Goal: Task Accomplishment & Management: Manage account settings

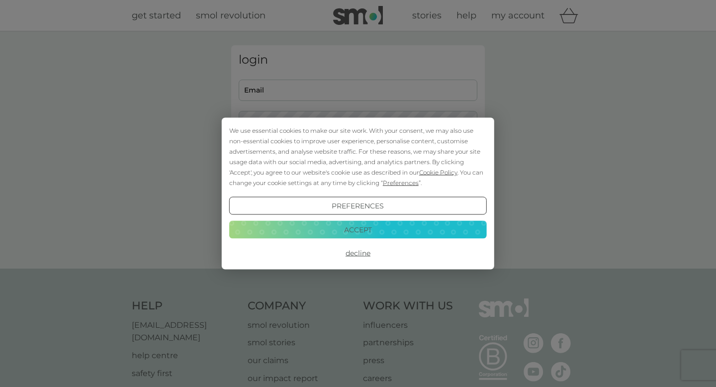
click at [338, 229] on button "Accept" at bounding box center [357, 229] width 257 height 18
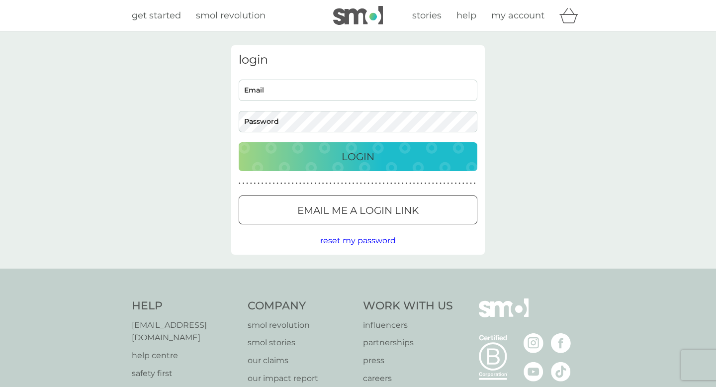
click at [380, 95] on input "Email" at bounding box center [358, 90] width 239 height 21
type input "[EMAIL_ADDRESS][DOMAIN_NAME]"
click at [333, 157] on div "Login" at bounding box center [357, 157] width 219 height 16
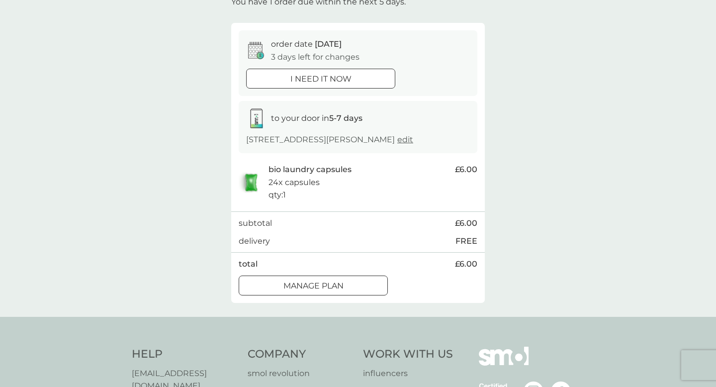
scroll to position [89, 0]
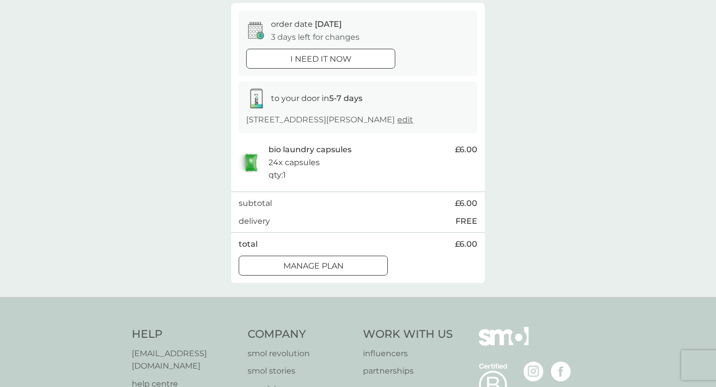
click at [373, 267] on div "Manage plan" at bounding box center [313, 265] width 148 height 13
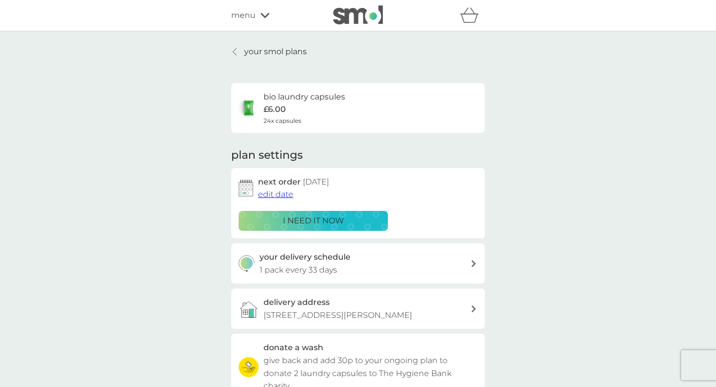
click at [275, 193] on span "edit date" at bounding box center [275, 193] width 35 height 9
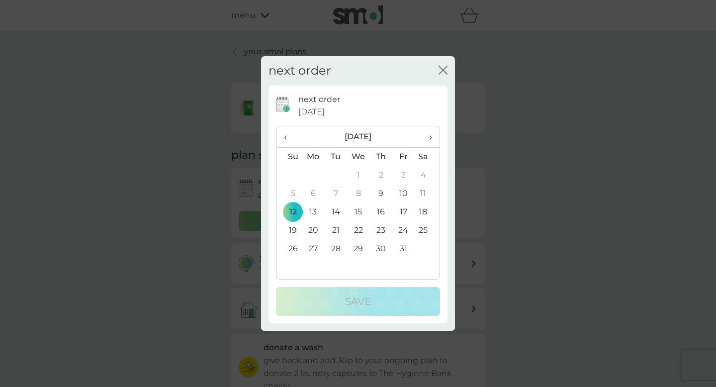
click at [441, 76] on button "close" at bounding box center [442, 71] width 9 height 10
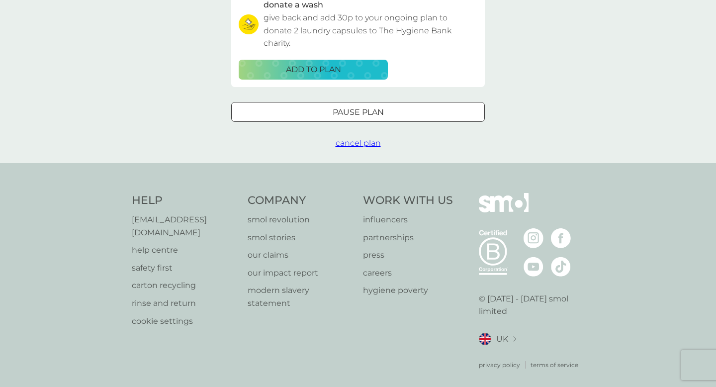
scroll to position [312, 0]
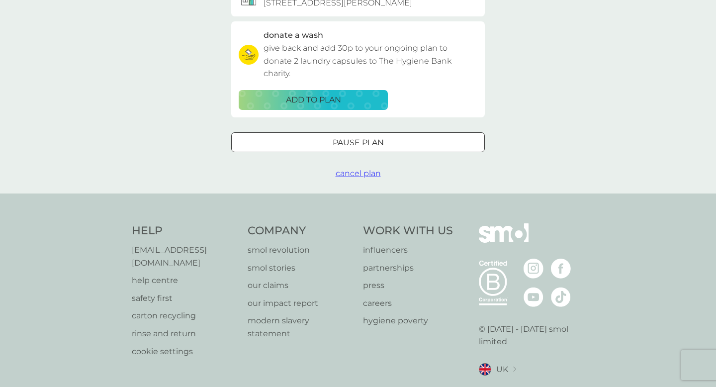
click at [392, 136] on button "Pause plan" at bounding box center [357, 142] width 253 height 20
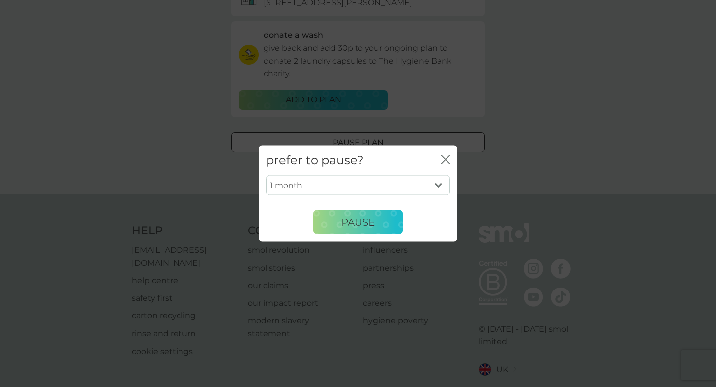
click at [404, 176] on select "1 month 2 months 3 months 4 months 5 months 6 months" at bounding box center [358, 184] width 184 height 21
select select "2"
click at [266, 174] on select "1 month 2 months 3 months 4 months 5 months 6 months" at bounding box center [358, 184] width 184 height 21
click at [367, 226] on span "Pause" at bounding box center [358, 222] width 34 height 12
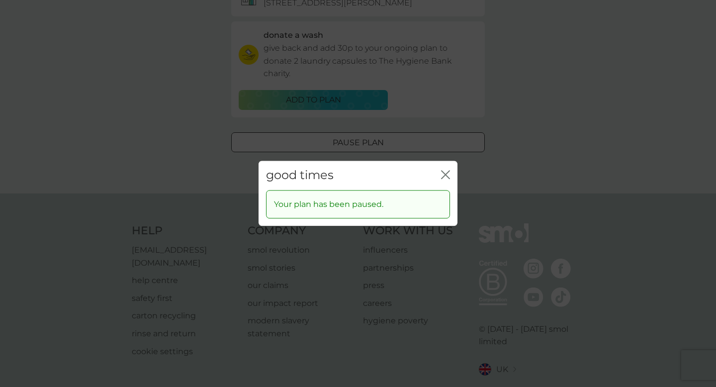
click at [448, 177] on icon "close" at bounding box center [447, 174] width 4 height 8
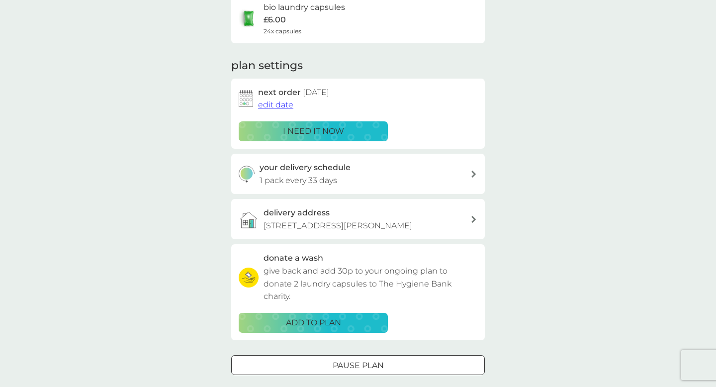
scroll to position [0, 0]
